Goal: Task Accomplishment & Management: Complete application form

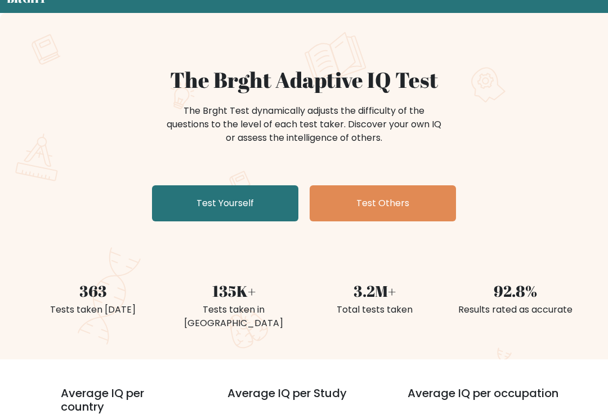
scroll to position [50, 0]
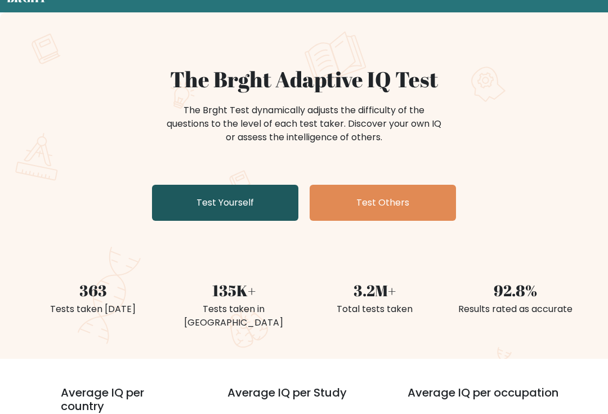
click at [263, 212] on link "Test Yourself" at bounding box center [225, 203] width 146 height 36
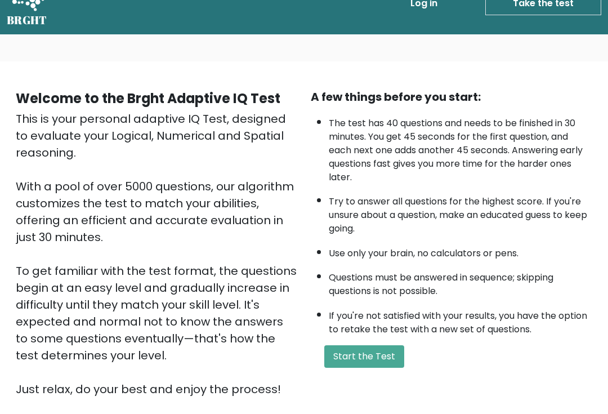
scroll to position [71, 0]
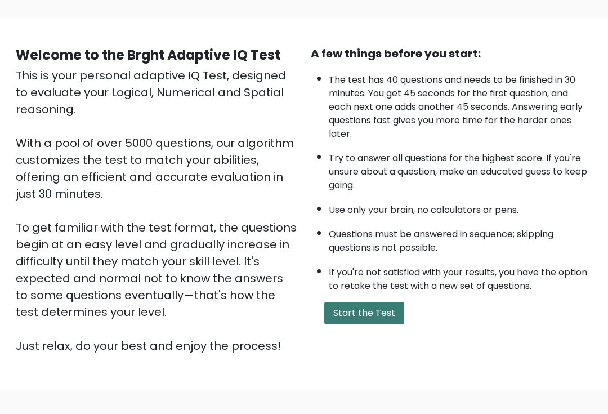
click at [384, 324] on button "Start the Test" at bounding box center [364, 313] width 80 height 23
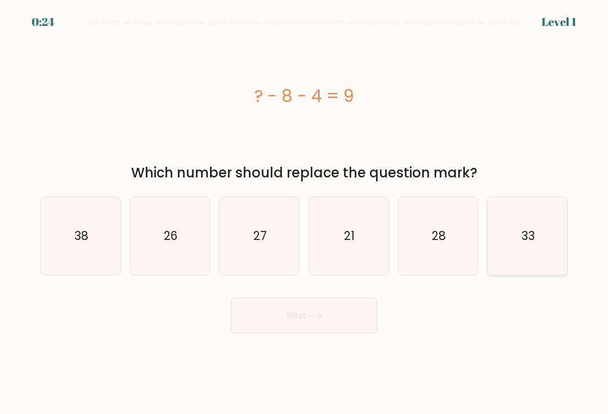
click at [544, 237] on icon "33" at bounding box center [528, 236] width 78 height 78
click at [305, 213] on input "f. 33" at bounding box center [304, 210] width 1 height 6
radio input "true"
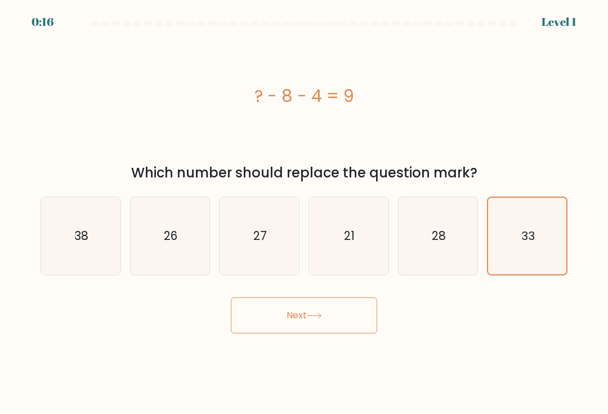
click at [325, 319] on button "Next" at bounding box center [304, 315] width 146 height 36
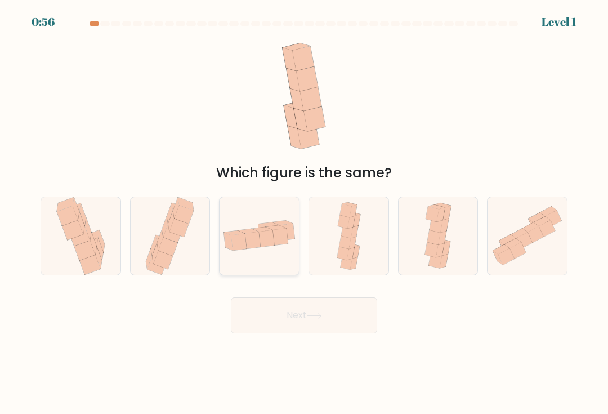
click at [278, 245] on icon at bounding box center [279, 237] width 15 height 17
click at [304, 213] on input "c." at bounding box center [304, 210] width 1 height 6
radio input "true"
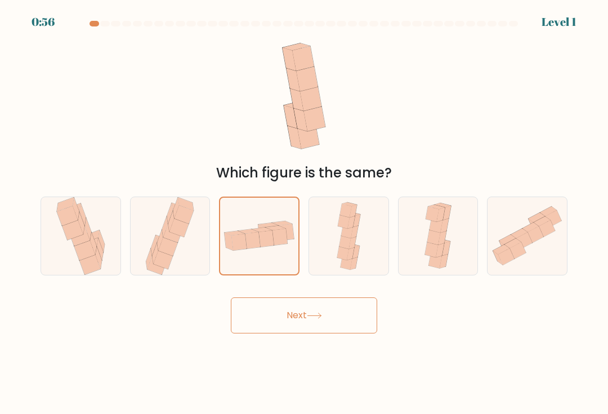
click at [315, 319] on icon at bounding box center [314, 315] width 15 height 6
click at [297, 329] on button "Next" at bounding box center [304, 315] width 146 height 36
click at [296, 322] on button "Next" at bounding box center [304, 315] width 146 height 36
click at [311, 330] on button "Next" at bounding box center [304, 315] width 146 height 36
click at [322, 318] on button "Next" at bounding box center [304, 315] width 146 height 36
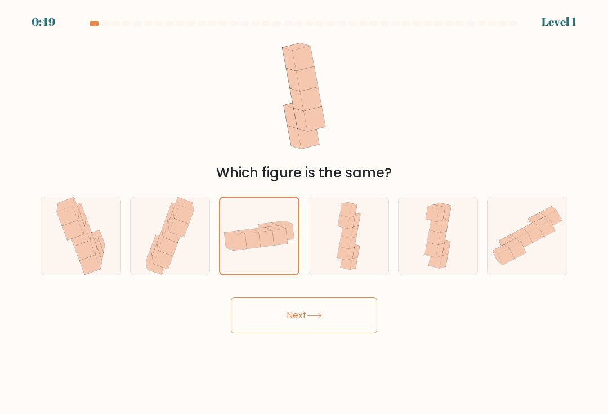
click at [270, 281] on form at bounding box center [304, 177] width 608 height 312
click at [269, 274] on div at bounding box center [259, 235] width 81 height 79
click at [304, 213] on input "c." at bounding box center [304, 210] width 1 height 6
click at [266, 256] on icon at bounding box center [259, 236] width 78 height 40
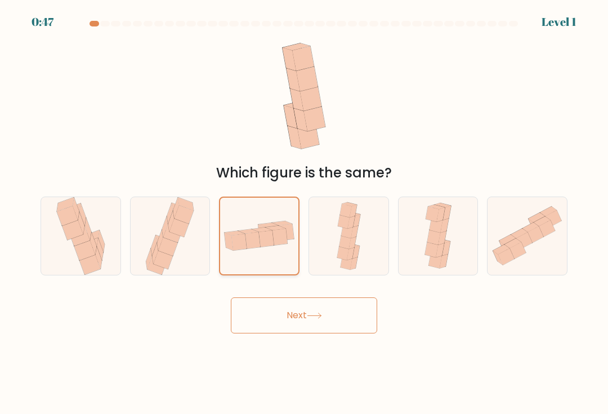
click at [304, 213] on input "c." at bounding box center [304, 210] width 1 height 6
click at [320, 313] on button "Next" at bounding box center [304, 315] width 146 height 36
click at [363, 312] on button "Next" at bounding box center [304, 315] width 146 height 36
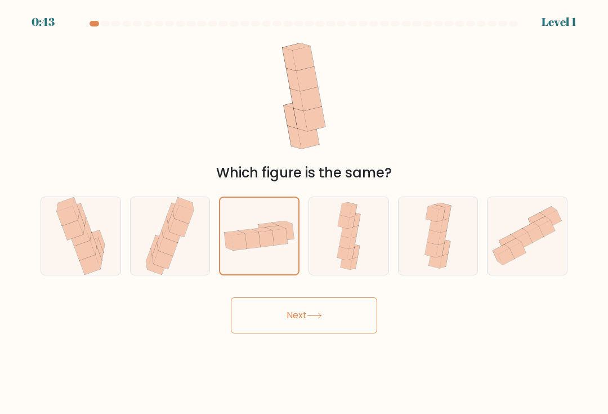
click at [290, 328] on button "Next" at bounding box center [304, 315] width 146 height 36
click at [297, 316] on button "Next" at bounding box center [304, 315] width 146 height 36
click at [346, 252] on icon at bounding box center [343, 253] width 12 height 14
click at [305, 213] on input "d." at bounding box center [304, 210] width 1 height 6
radio input "true"
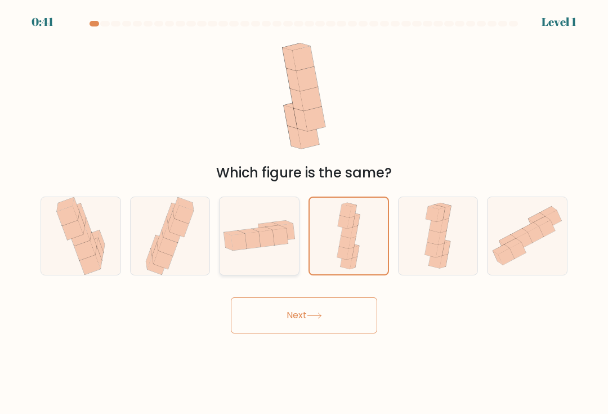
click at [260, 232] on icon at bounding box center [262, 229] width 20 height 5
click at [304, 213] on input "c." at bounding box center [304, 210] width 1 height 6
radio input "true"
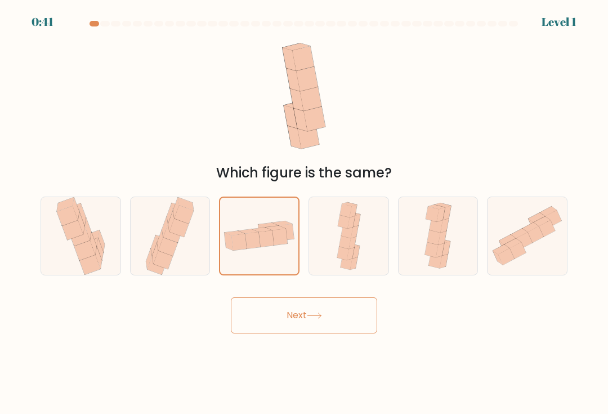
click at [297, 321] on button "Next" at bounding box center [304, 315] width 146 height 36
click at [272, 262] on div at bounding box center [259, 235] width 81 height 79
click at [304, 213] on input "c." at bounding box center [304, 210] width 1 height 6
click at [373, 7] on div "0:36 Level 1" at bounding box center [304, 7] width 608 height 14
